Goal: Task Accomplishment & Management: Manage account settings

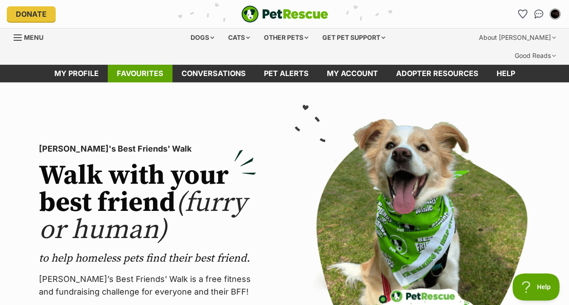
click at [143, 65] on link "Favourites" at bounding box center [140, 74] width 65 height 18
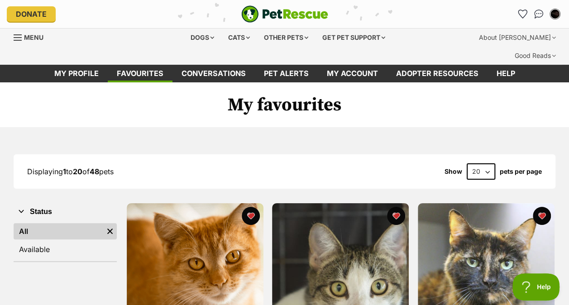
click at [488, 163] on select "20 40 60" at bounding box center [480, 171] width 28 height 16
select select "60"
click at [466, 163] on select "20 40 60" at bounding box center [480, 171] width 28 height 16
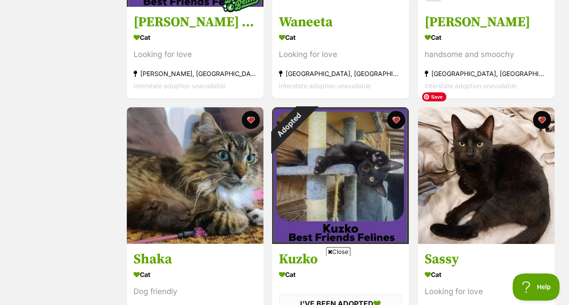
scroll to position [1756, 0]
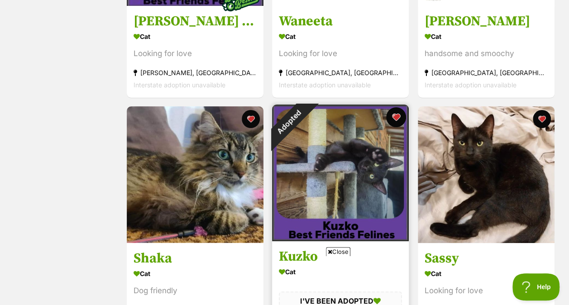
click at [395, 107] on button "favourite" at bounding box center [396, 117] width 20 height 20
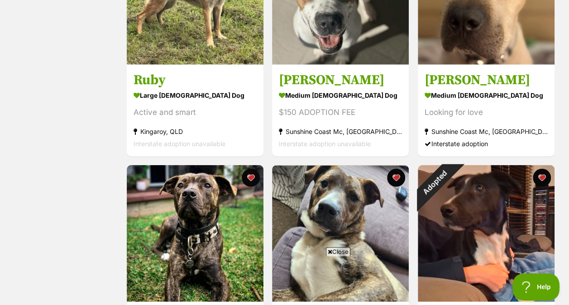
scroll to position [2883, 0]
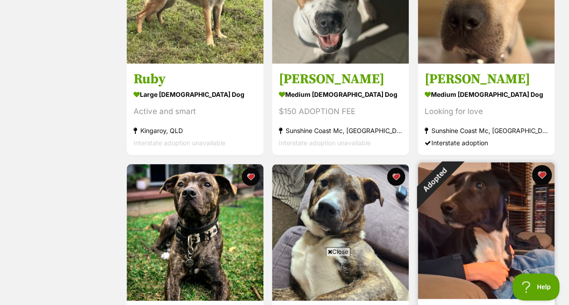
click at [546, 165] on button "favourite" at bounding box center [542, 175] width 20 height 20
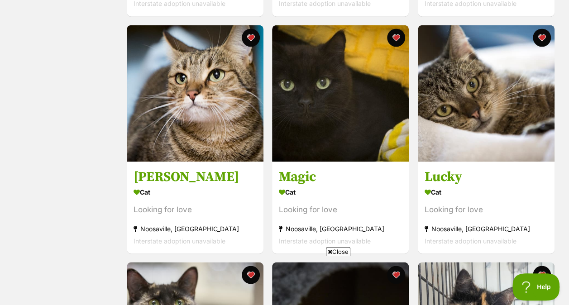
scroll to position [646, 0]
